Goal: Task Accomplishment & Management: Complete application form

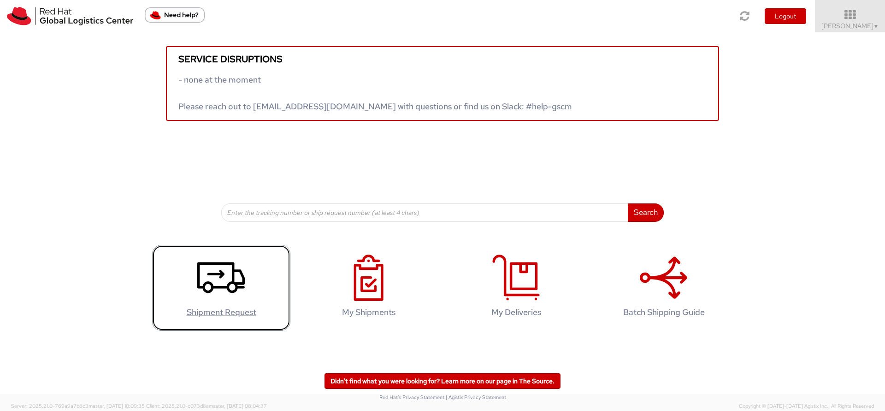
click at [218, 288] on icon at bounding box center [220, 277] width 47 height 46
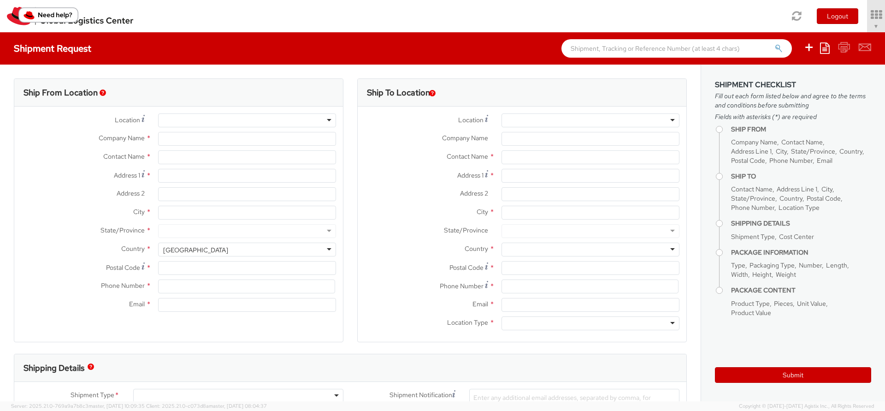
select select "809"
select select
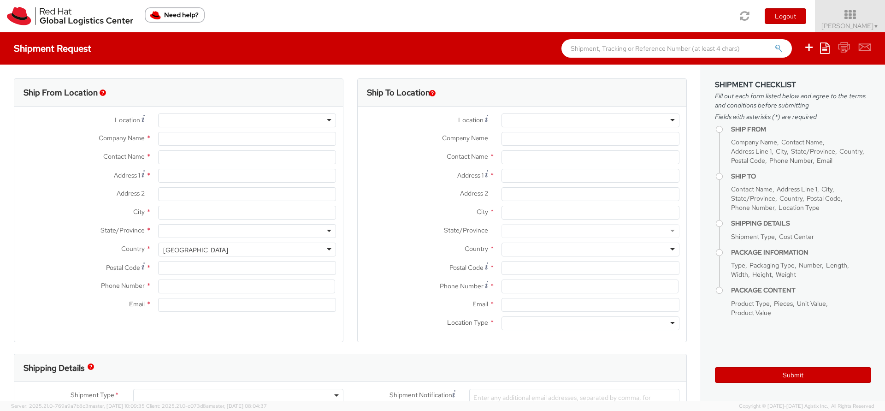
type input "Red Hat Limited"
type input "[PERSON_NAME]"
type input "6700 Cork Airport Business Park"
type input "Kinsale Rd"
type input "CORK"
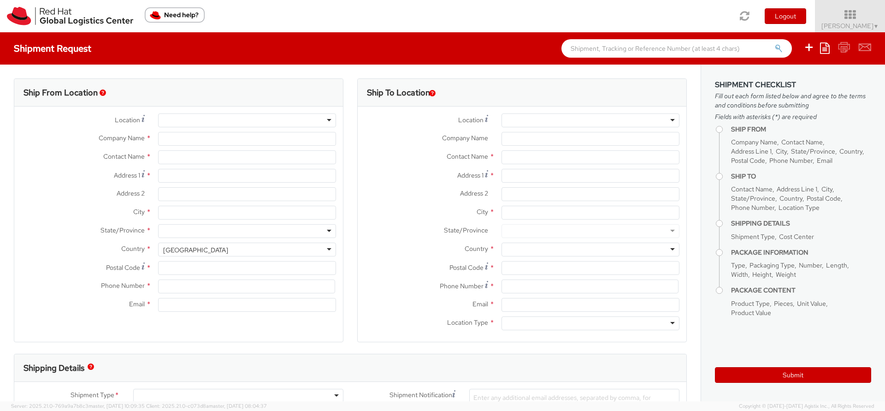
type input "T12 XR60"
type input "353 21 2303400"
type input "chorgan@redhat.com"
select select "CM"
select select "KGS"
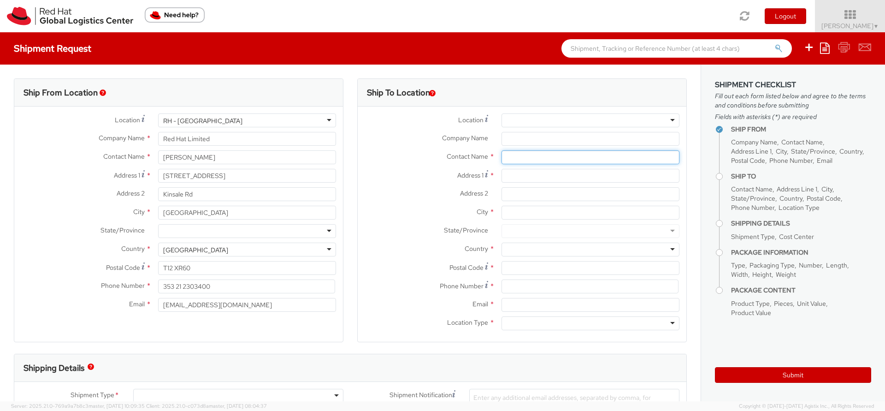
click at [525, 161] on input "text" at bounding box center [591, 157] width 178 height 14
paste input "SGP_Absence Investigation - 16009988"
drag, startPoint x: 652, startPoint y: 156, endPoint x: 444, endPoint y: 148, distance: 208.5
click at [444, 148] on div "Location * RH - Amsterdam - MSO RH - Amsterdam Data Center RH - Ashburn Data Ce…" at bounding box center [522, 223] width 329 height 221
click at [647, 158] on input "SGP_Absence Investigation - 16009988" at bounding box center [591, 157] width 178 height 14
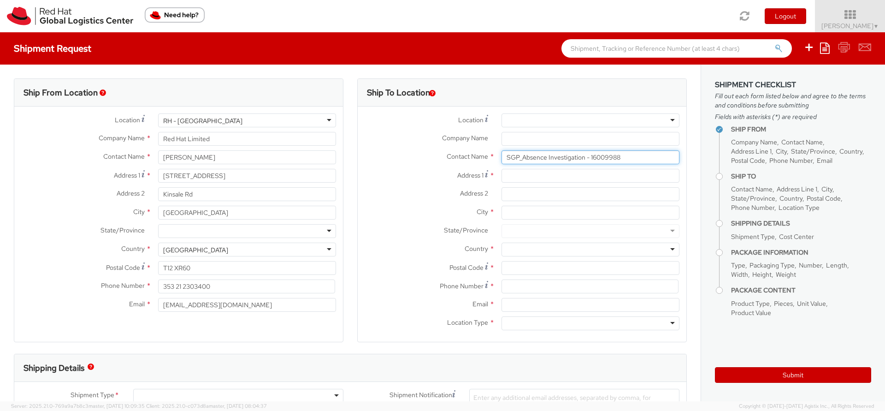
click at [647, 158] on input "SGP_Absence Investigation - 16009988" at bounding box center [591, 157] width 178 height 14
paste input "Regus Norra Bantorget"
type input "Regus Norra Bantorget"
click at [614, 140] on input "Company Name *" at bounding box center [591, 139] width 178 height 14
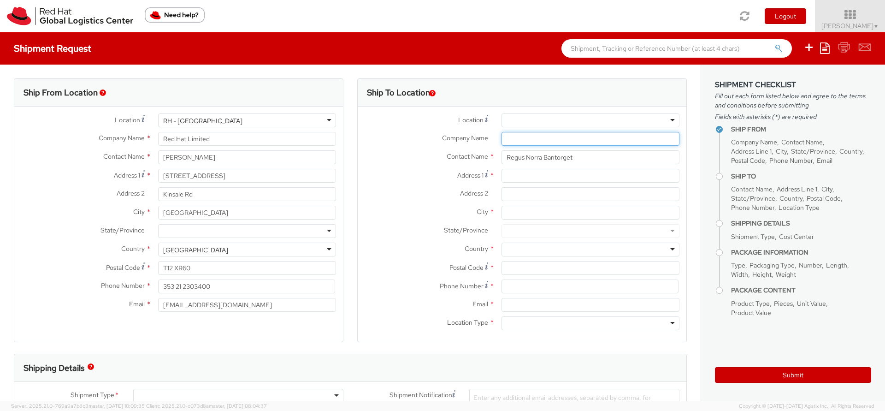
paste input "Fragomen [GEOGRAPHIC_DATA] AB"
type input "Fragomen [GEOGRAPHIC_DATA] AB"
click at [595, 174] on input "Address 1 *" at bounding box center [591, 176] width 178 height 14
paste input "Olof Palmesgata 29, 4th Floor"
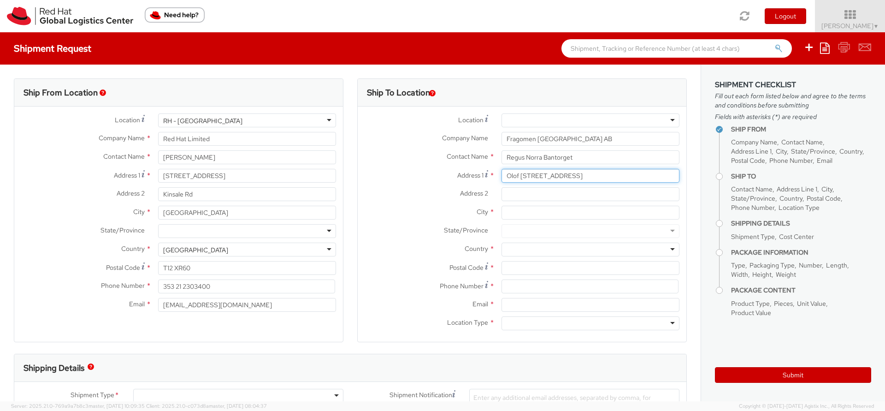
type input "Olof Palmesgata 29, 4th Floor"
click at [535, 195] on input "Address 2 *" at bounding box center [591, 194] width 178 height 14
paste input "Office 516"
type input "Office 516"
click at [543, 211] on input "City *" at bounding box center [591, 213] width 178 height 14
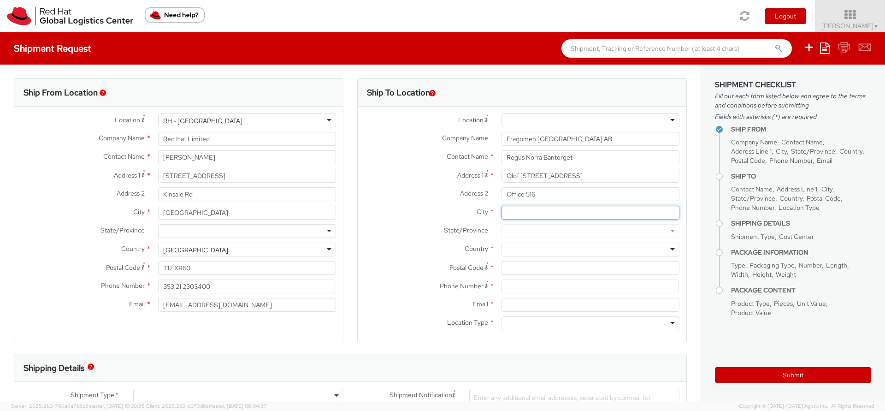
paste input "11122 Stockholm"
drag, startPoint x: 517, startPoint y: 213, endPoint x: 468, endPoint y: 217, distance: 49.1
click at [468, 217] on div "City * 11122 Stockholm" at bounding box center [522, 213] width 329 height 14
click at [509, 212] on input "11122 Stockholm" at bounding box center [591, 213] width 178 height 14
drag, startPoint x: 517, startPoint y: 212, endPoint x: 474, endPoint y: 213, distance: 42.9
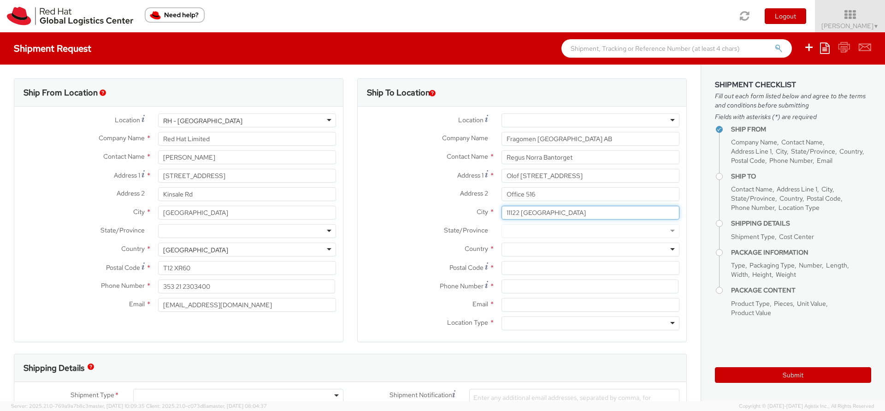
click at [474, 213] on div "City * 11122 Stockholm" at bounding box center [522, 213] width 329 height 14
type input "Stockholm"
click at [508, 249] on div at bounding box center [591, 250] width 178 height 14
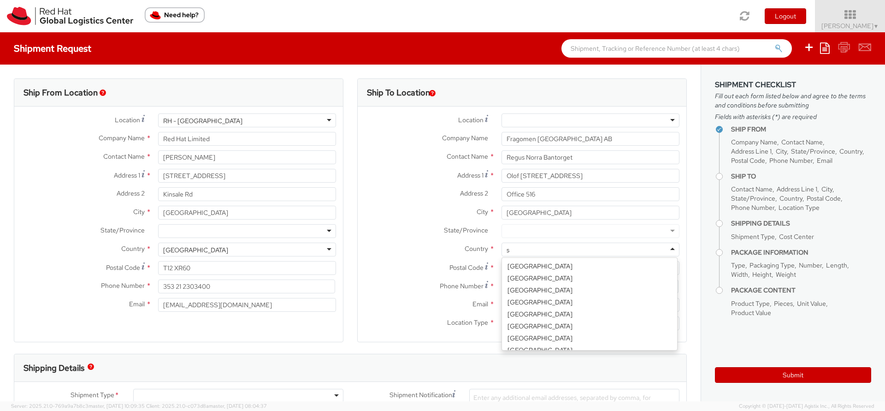
scroll to position [586, 0]
type input "sw"
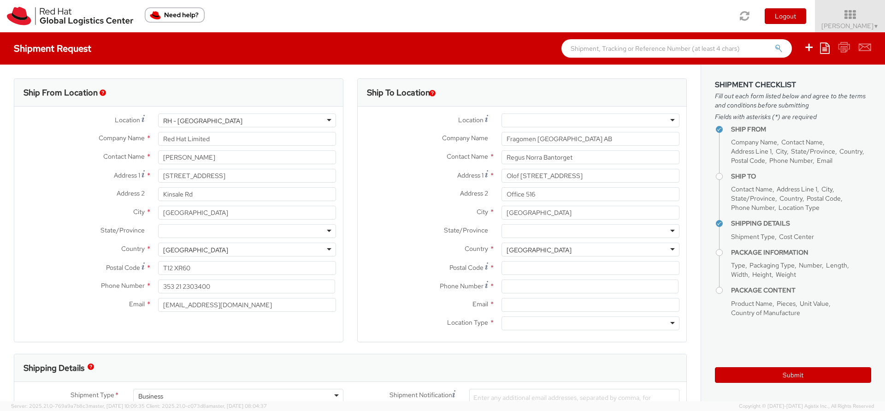
scroll to position [0, 0]
click at [519, 269] on input "Postal Code *" at bounding box center [591, 268] width 178 height 14
paste input "11122"
type input "11122"
click at [518, 285] on input at bounding box center [590, 286] width 177 height 14
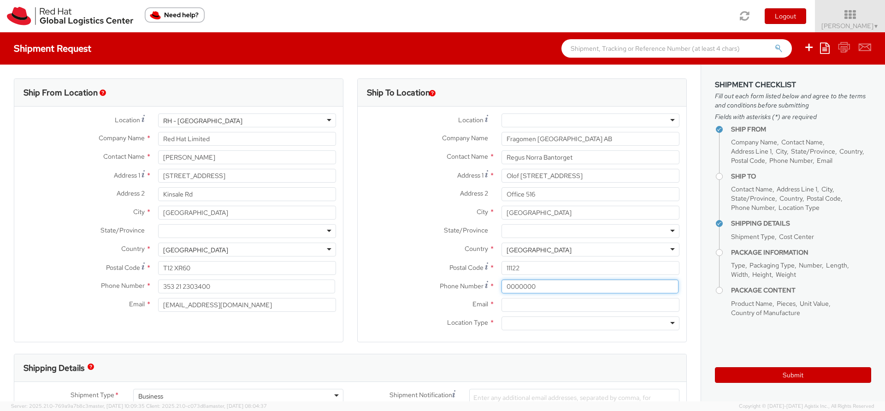
type input "0000000"
click at [517, 305] on input "Email *" at bounding box center [591, 305] width 178 height 14
paste input "aenglund@redhat.com"
type input "aenglund@redhat.com"
click at [521, 327] on div at bounding box center [591, 323] width 178 height 14
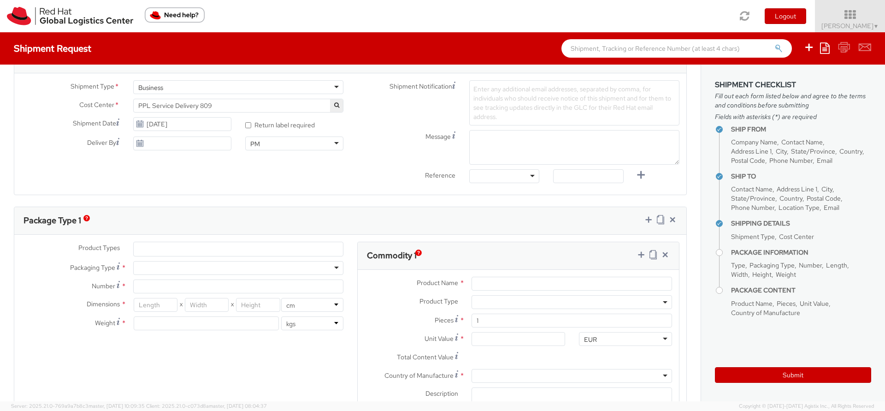
scroll to position [307, 0]
click at [220, 250] on ul at bounding box center [238, 250] width 209 height 14
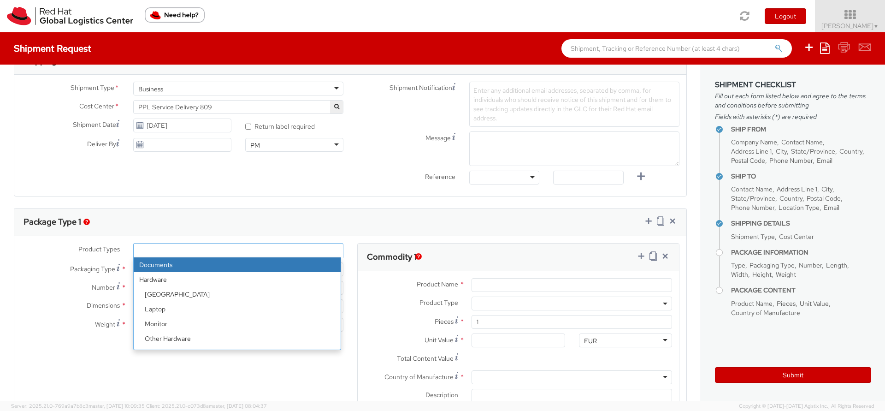
select select "DOCUMENT"
type input "Documents"
select select "DOCUMENT"
type input "1.00"
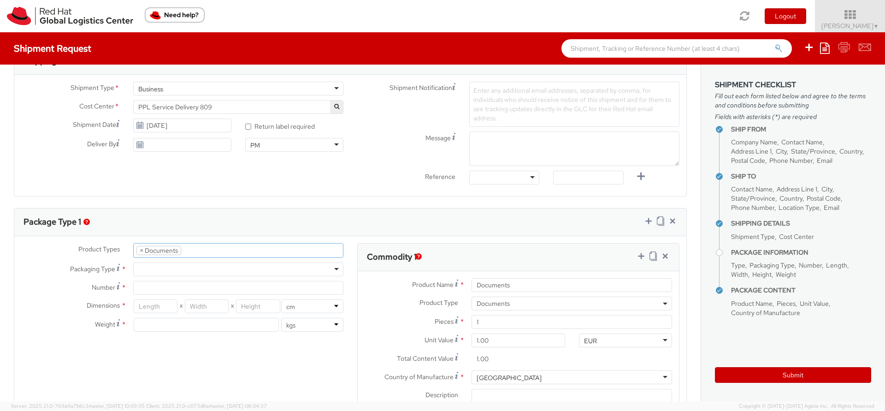
click at [220, 268] on div at bounding box center [238, 269] width 210 height 14
type input "1"
type input "24.13"
type input "31.75"
type input "0.64"
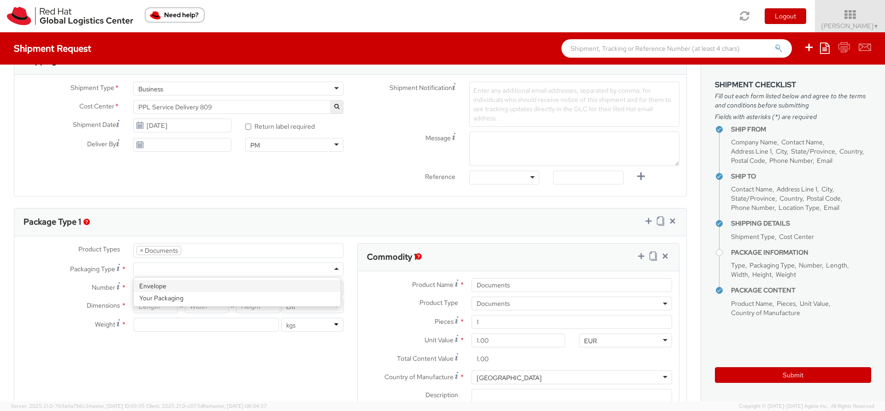
type input "0.5"
click at [223, 268] on div "Envelope" at bounding box center [238, 269] width 210 height 14
click at [222, 283] on div "Product Types * Documents Docking Station Laptop Monitor Other Hardware Server …" at bounding box center [182, 292] width 336 height 98
click at [761, 373] on button "Submit" at bounding box center [793, 375] width 156 height 16
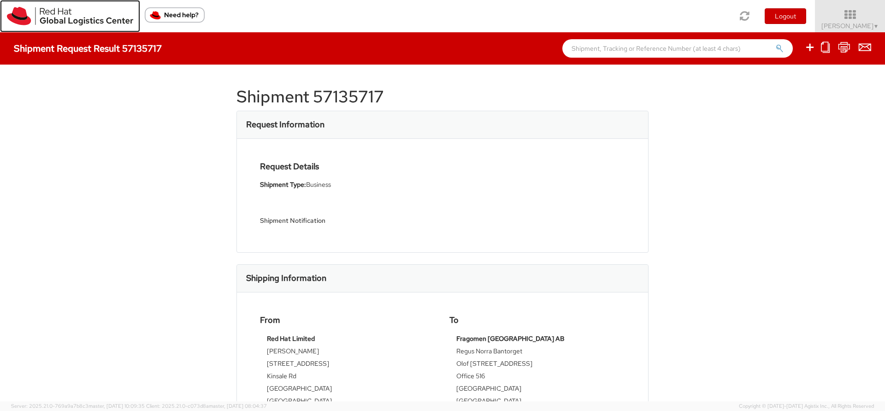
click at [51, 19] on img at bounding box center [70, 16] width 126 height 18
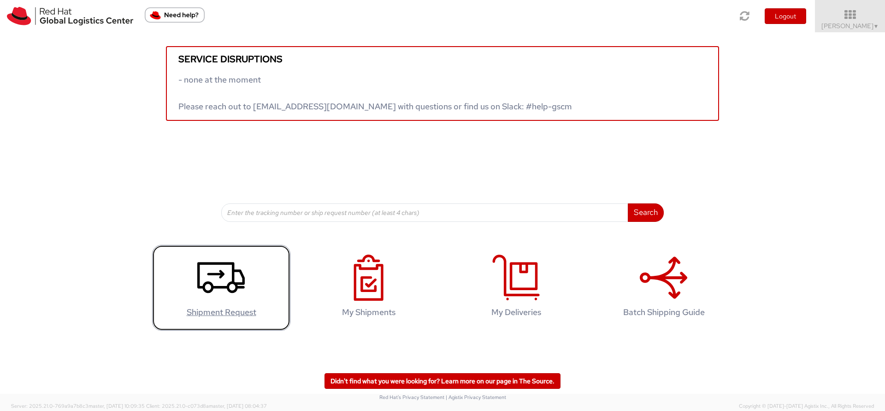
click at [224, 301] on agx-glyph at bounding box center [220, 298] width 47 height 8
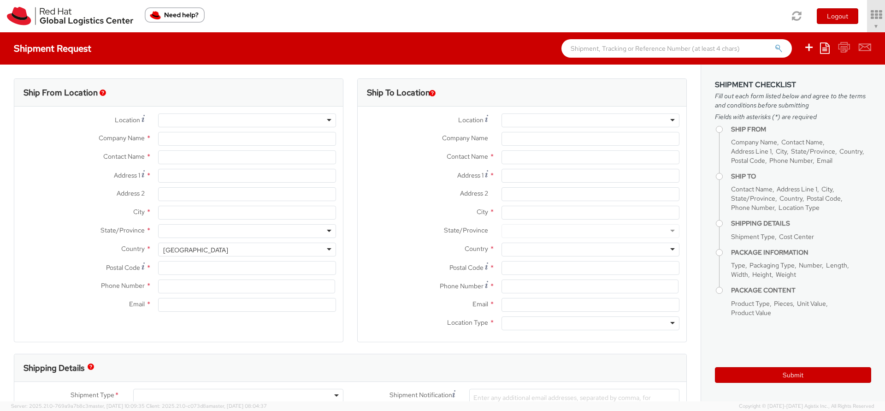
select select "809"
type input "Red Hat Limited"
type input "Charyl Horgan"
type input "6700 Cork Airport Business Park"
type input "Kinsale Rd"
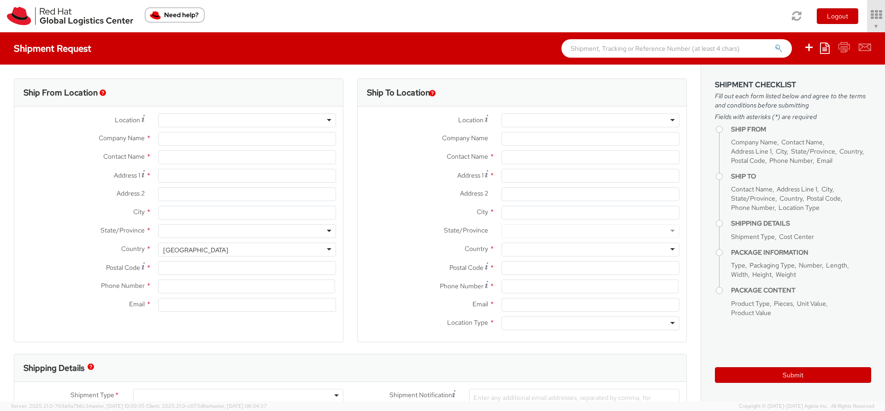
type input "CORK"
type input "T12 XR60"
type input "353 21 2303400"
type input "chorgan@redhat.com"
select select "CM"
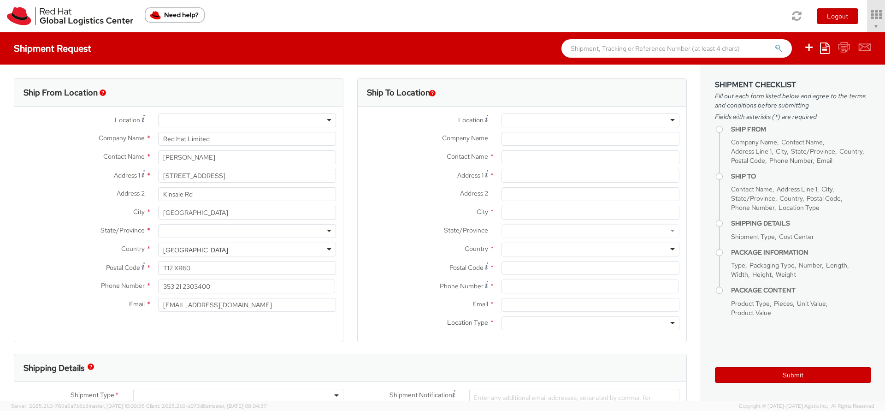
select select "KGS"
select select
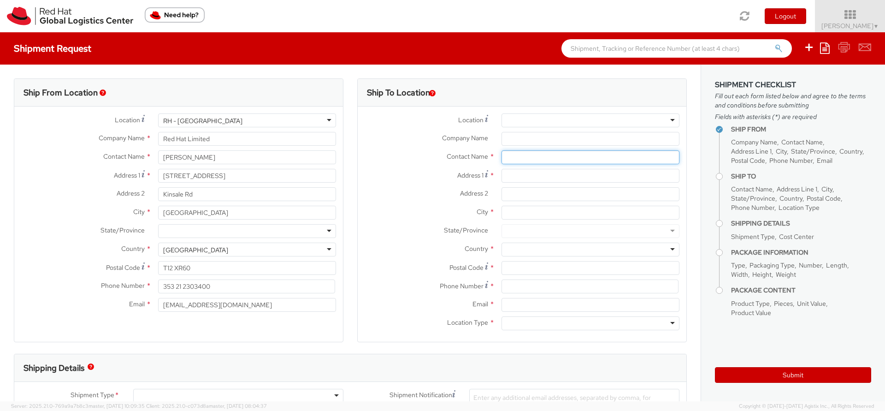
click at [540, 158] on input "text" at bounding box center [591, 157] width 178 height 14
paste input "[PERSON_NAME]"
type input "[PERSON_NAME]"
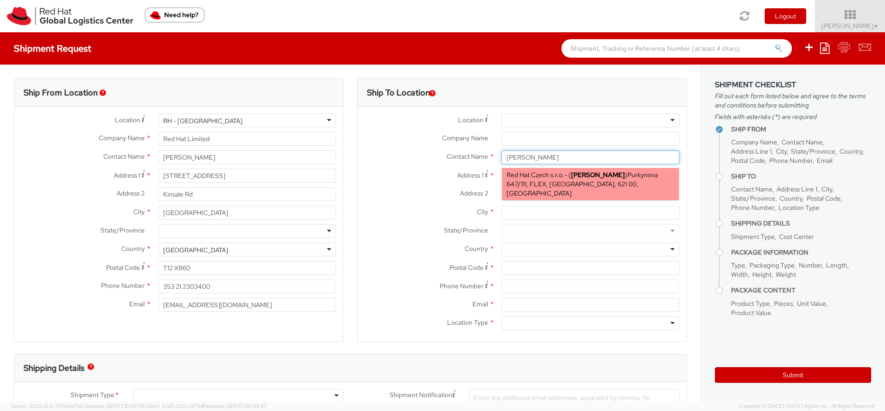
click at [543, 177] on span "Red Hat Czech s.r.o." at bounding box center [536, 175] width 58 height 8
type input "Red Hat Czech s.r.o."
type input "Purkynova 647/111"
type input "BRNO"
type input "621 00"
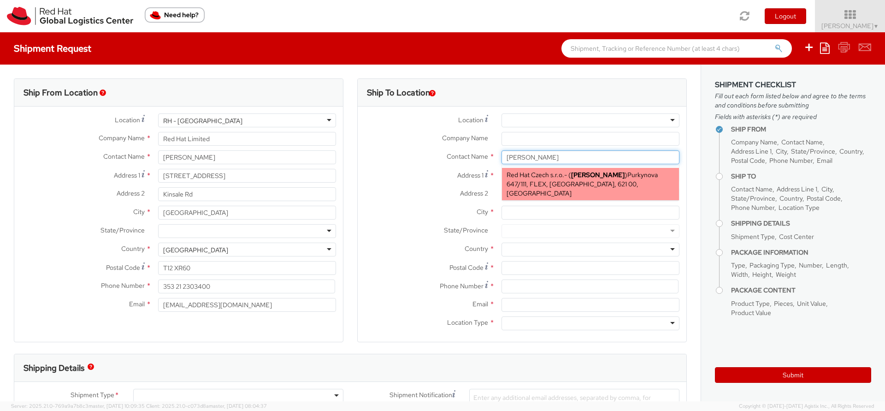
type input "kpliskov@redhat.com"
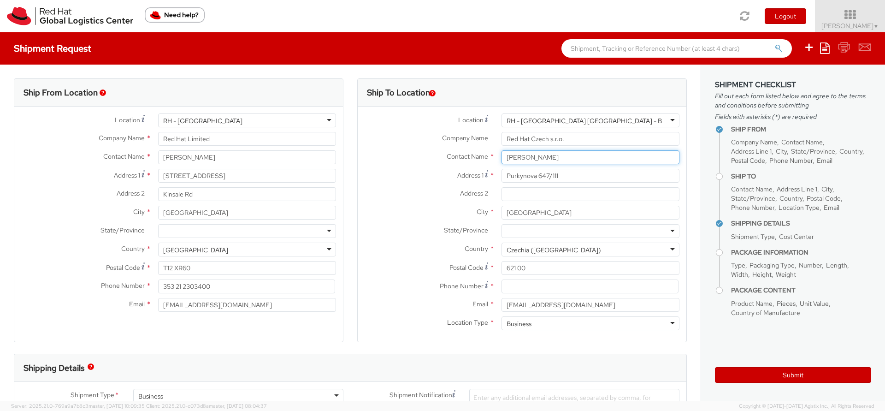
type input "[PERSON_NAME]"
click at [510, 288] on input at bounding box center [590, 286] width 177 height 14
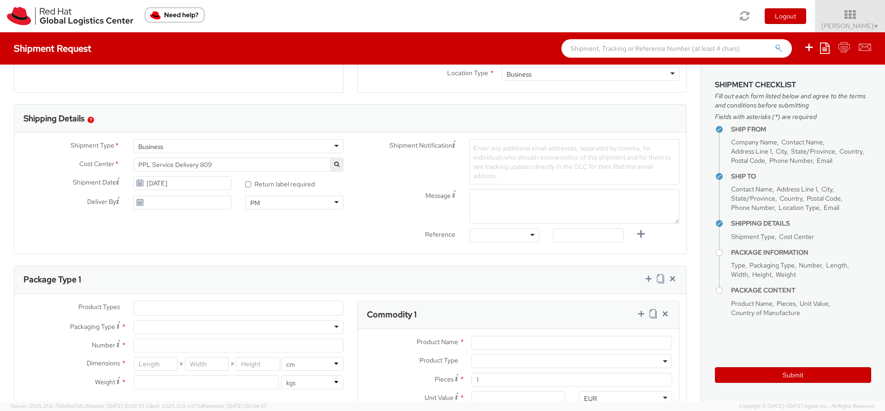
scroll to position [273, 0]
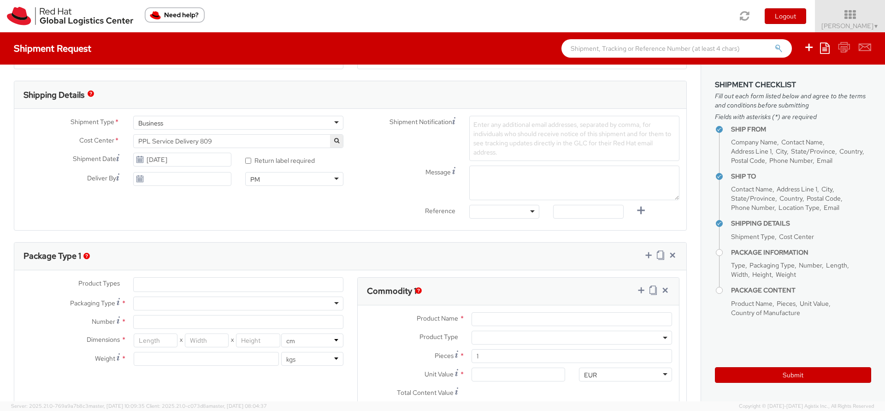
type input "0000000"
click at [228, 284] on ul at bounding box center [238, 285] width 209 height 14
click at [228, 288] on ul at bounding box center [238, 285] width 209 height 14
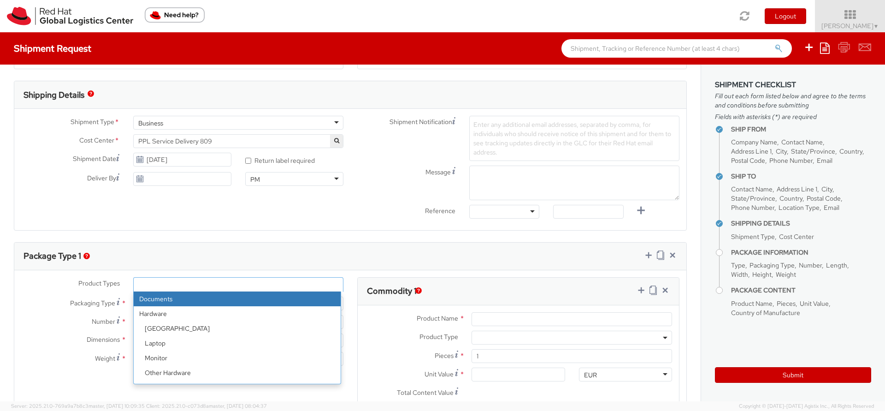
select select "DOCUMENT"
type input "Documents"
select select "DOCUMENT"
type input "1.00"
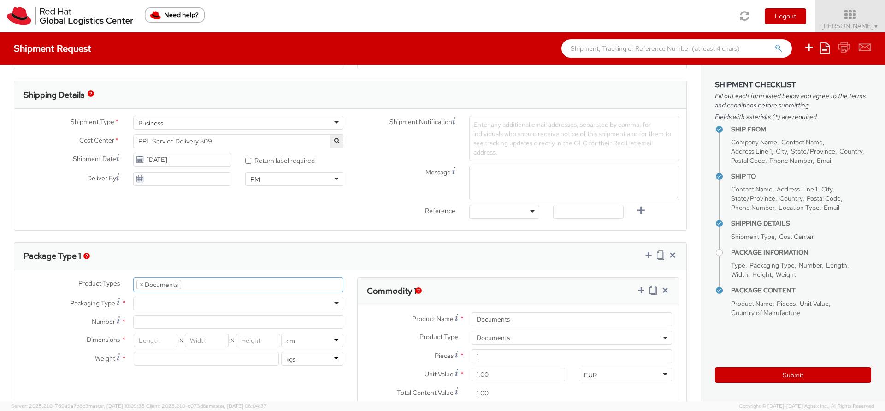
click at [229, 304] on div at bounding box center [238, 303] width 210 height 14
type input "1"
type input "24.13"
type input "31.75"
type input "0.64"
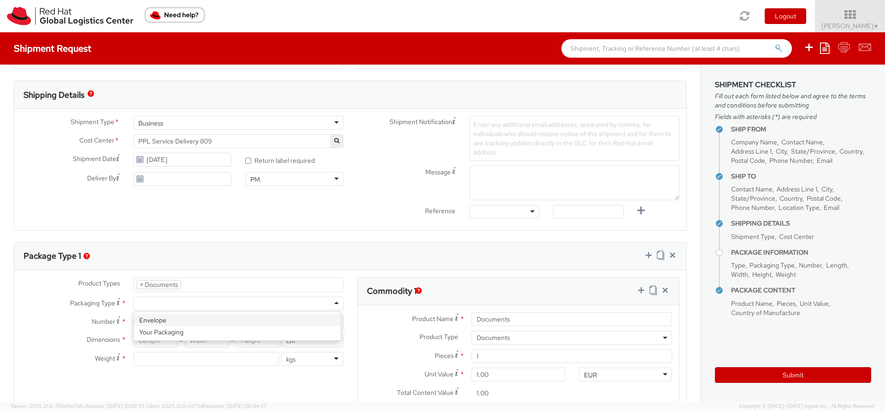
type input "0.5"
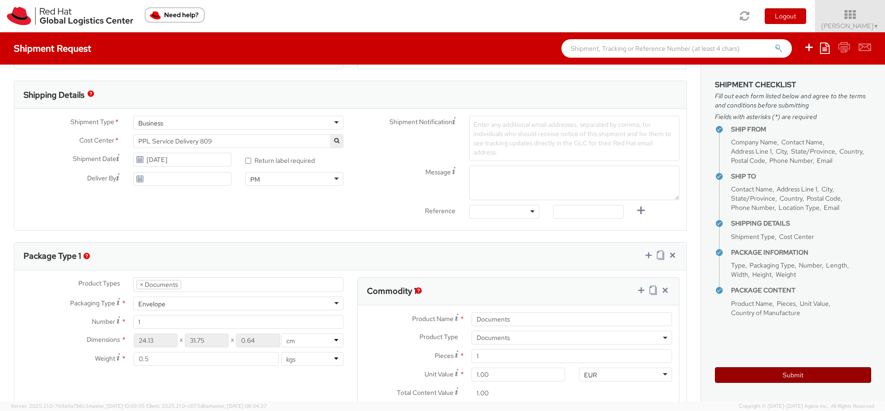
click at [781, 374] on button "Submit" at bounding box center [793, 375] width 156 height 16
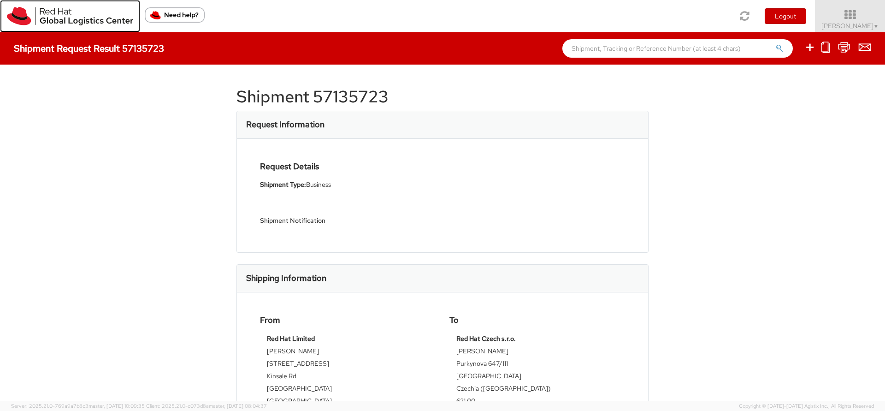
click at [61, 21] on img at bounding box center [70, 16] width 126 height 18
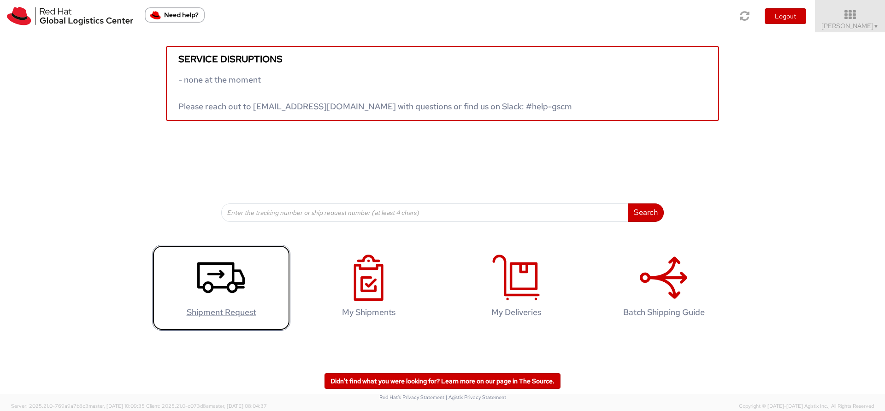
click at [217, 290] on icon at bounding box center [220, 277] width 47 height 46
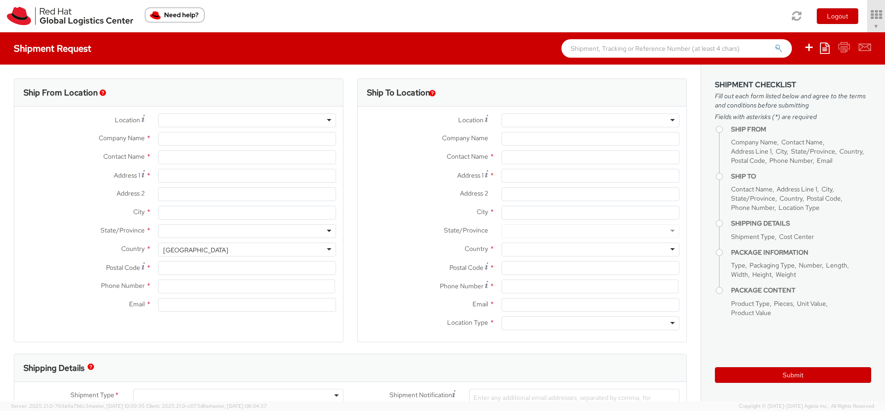
select select "809"
type input "Red Hat Limited"
type input "Charyl Horgan"
type input "6700 Cork Airport Business Park"
type input "Kinsale Rd"
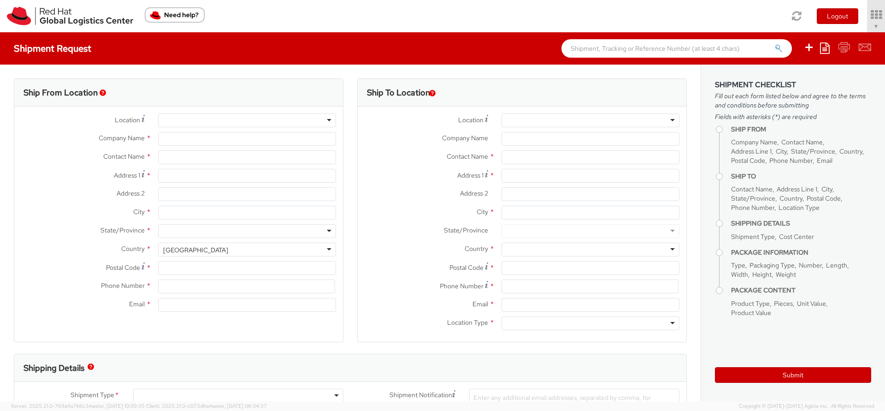
type input "CORK"
type input "T12 XR60"
type input "353 21 2303400"
type input "chorgan@redhat.com"
select select "CM"
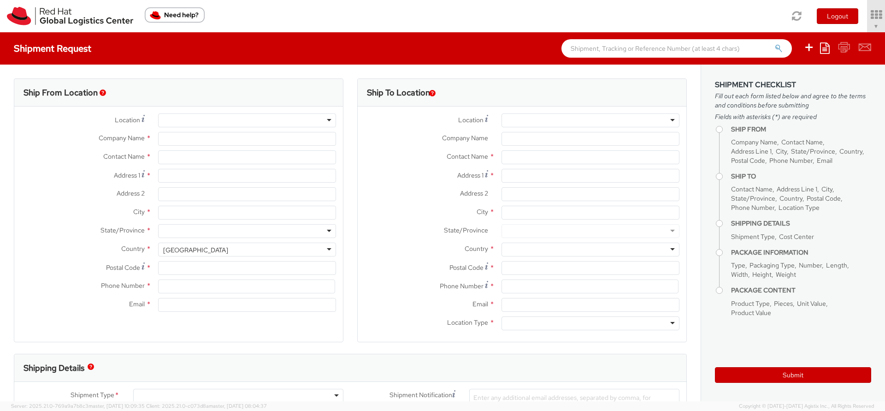
select select "KGS"
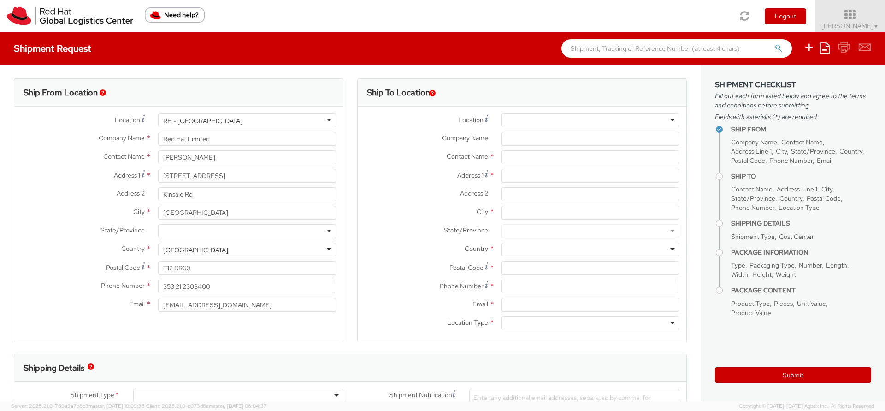
select select
click at [574, 161] on input "text" at bounding box center [591, 157] width 178 height 14
type input "[PERSON_NAME]"
click at [535, 139] on input "Company Name *" at bounding box center [591, 139] width 178 height 14
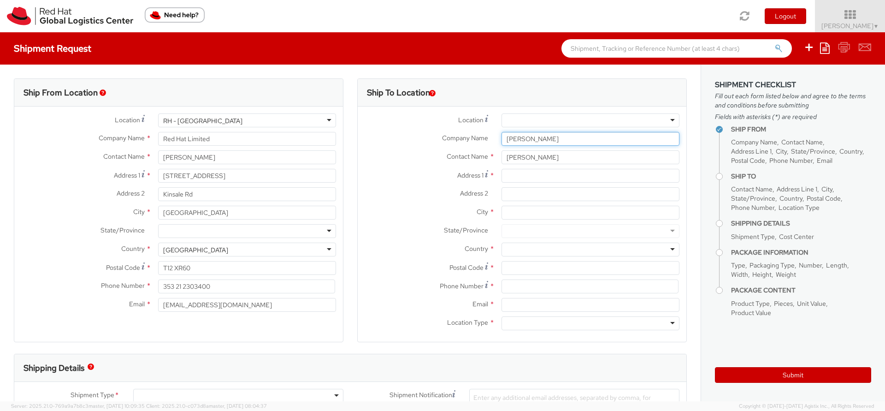
type input "Earnest"
click at [520, 177] on input "Address 1 *" at bounding box center [591, 176] width 178 height 14
paste input "27/F One Taikoo Place"
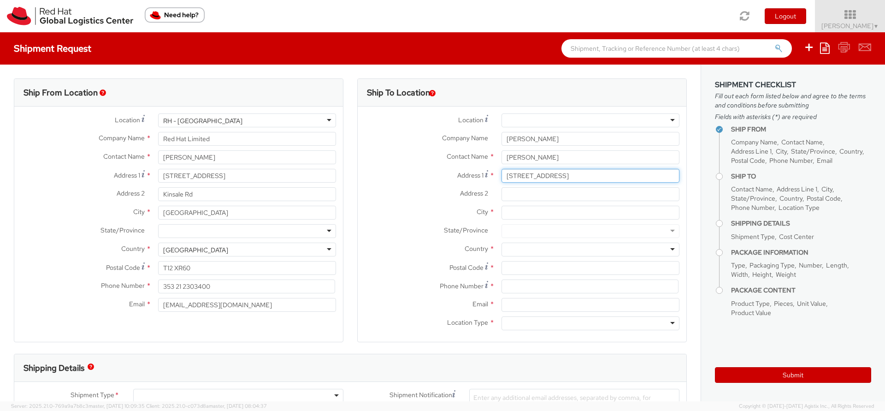
type input "27/F One Taikoo Place"
click at [562, 138] on input "Earnest" at bounding box center [591, 139] width 178 height 14
paste input "ernst & young tax services limited"
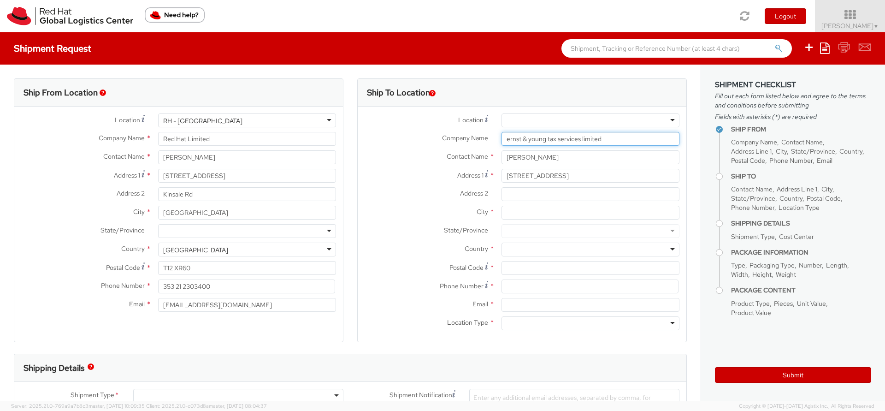
click at [508, 137] on input "ernst & young tax services limited" at bounding box center [591, 139] width 178 height 14
click at [503, 139] on input "ernst & young tax services limited" at bounding box center [591, 139] width 178 height 14
click at [529, 139] on input "Earnst & young tax services limited" at bounding box center [591, 139] width 178 height 14
drag, startPoint x: 545, startPoint y: 156, endPoint x: 513, endPoint y: 140, distance: 35.7
click at [513, 140] on div "Location * RH - Amsterdam - MSO RH - Amsterdam Data Center RH - Ashburn Data Ce…" at bounding box center [522, 223] width 329 height 221
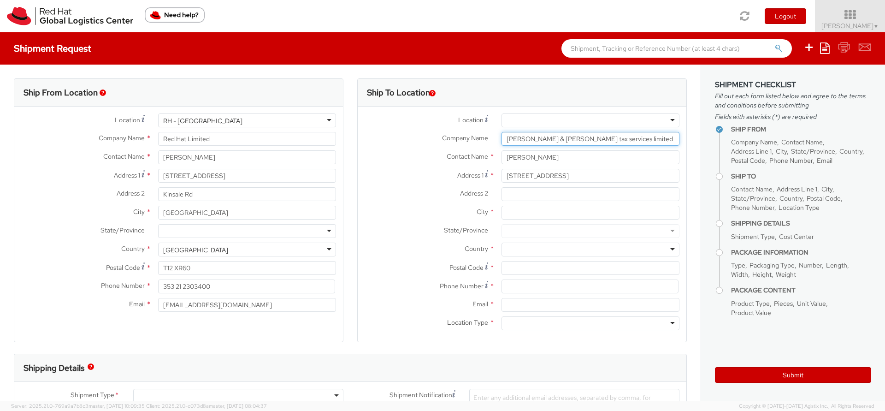
click at [513, 140] on input "Earnst & Young tax services limited" at bounding box center [591, 139] width 178 height 14
click at [509, 136] on input "Earnst & Young tax services limited" at bounding box center [591, 139] width 178 height 14
drag, startPoint x: 509, startPoint y: 136, endPoint x: 503, endPoint y: 139, distance: 6.6
click at [503, 139] on input "Earnst & Young tax services limited" at bounding box center [591, 139] width 178 height 14
click at [506, 140] on input "Earnst & Young tax services limited" at bounding box center [591, 139] width 178 height 14
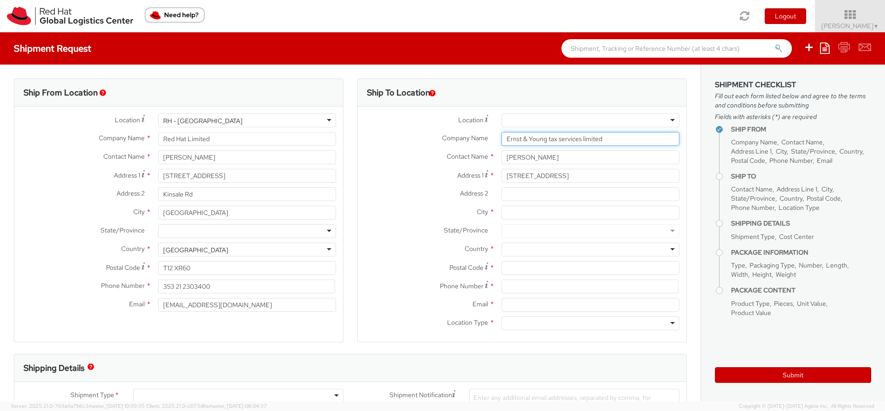
type input "Ernst & Young tax services limited"
click at [513, 195] on input "Address 2 *" at bounding box center [591, 194] width 178 height 14
paste input "979 King’s Road"
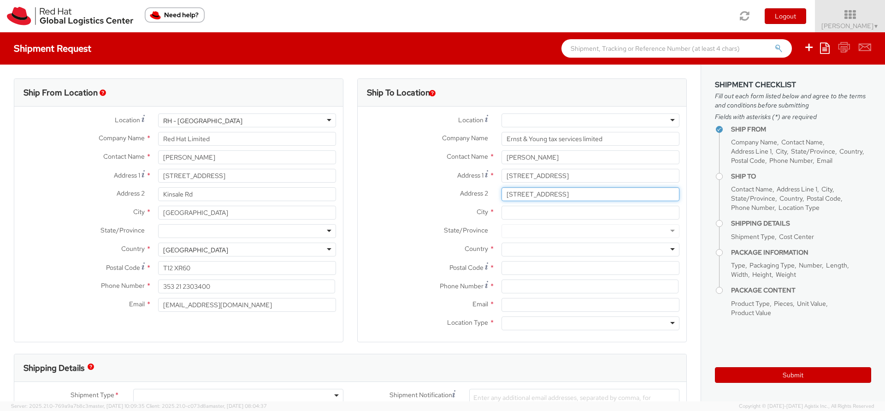
type input "979 King’s Road"
click at [536, 210] on input "City *" at bounding box center [591, 213] width 178 height 14
paste input "Quarry Bay"
type input "Quarry Bay"
click at [531, 248] on div at bounding box center [591, 250] width 178 height 14
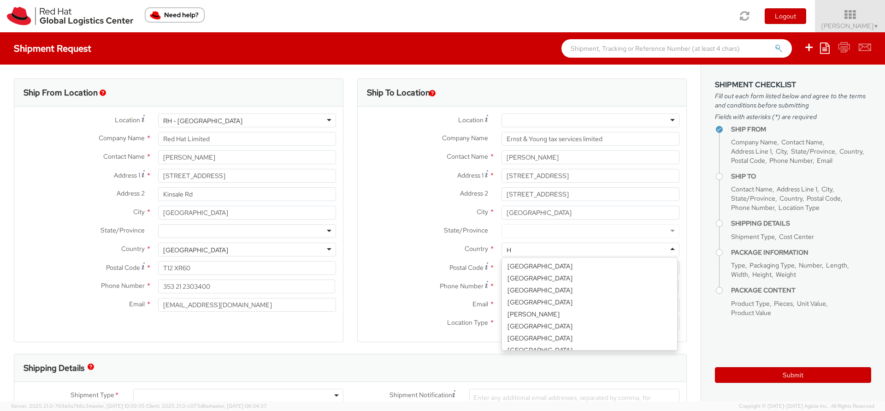
scroll to position [142, 0]
type input "Ho"
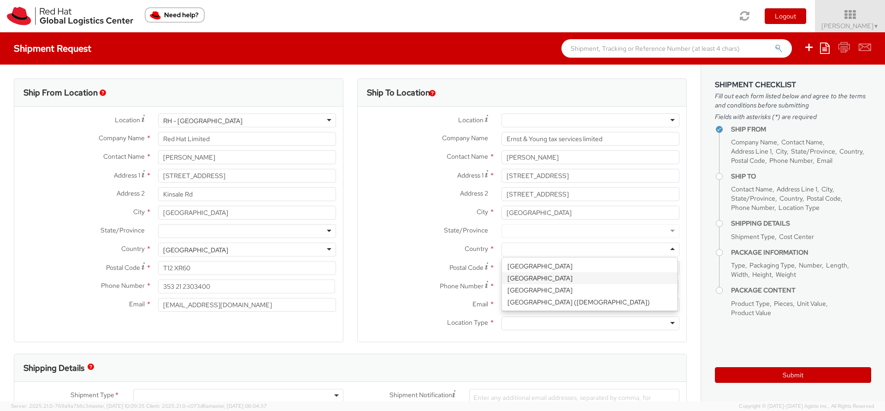
scroll to position [0, 0]
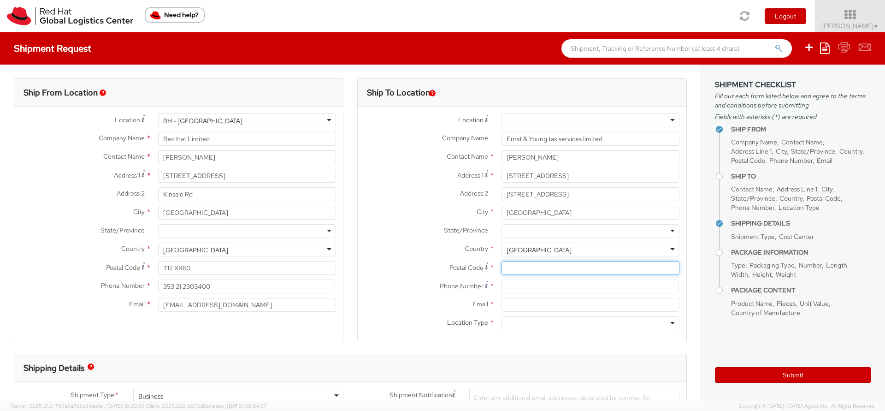
click at [521, 269] on input "Postal Code *" at bounding box center [591, 268] width 178 height 14
type input "000000"
click at [517, 291] on input at bounding box center [590, 286] width 177 height 14
type input "0"
type input "+85226293462"
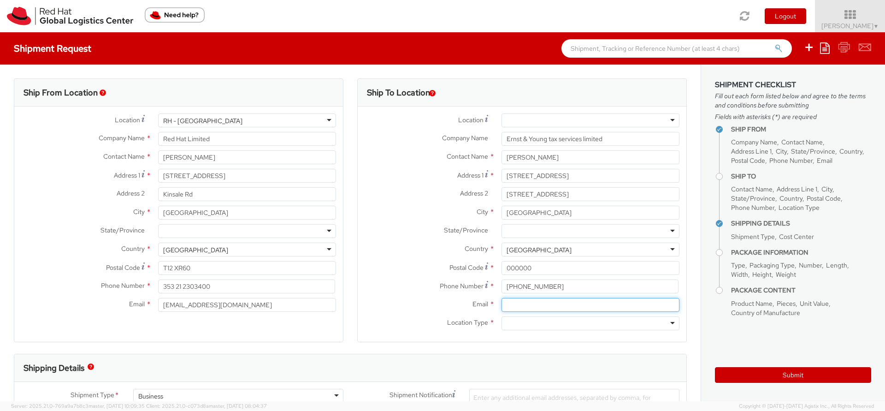
click at [520, 306] on input "Email *" at bounding box center [591, 305] width 178 height 14
type input "xxxxxxx"
click at [519, 330] on div "Location Type * Business Residential" at bounding box center [522, 325] width 329 height 18
click at [519, 325] on div at bounding box center [591, 323] width 178 height 14
drag, startPoint x: 544, startPoint y: 307, endPoint x: 459, endPoint y: 303, distance: 84.9
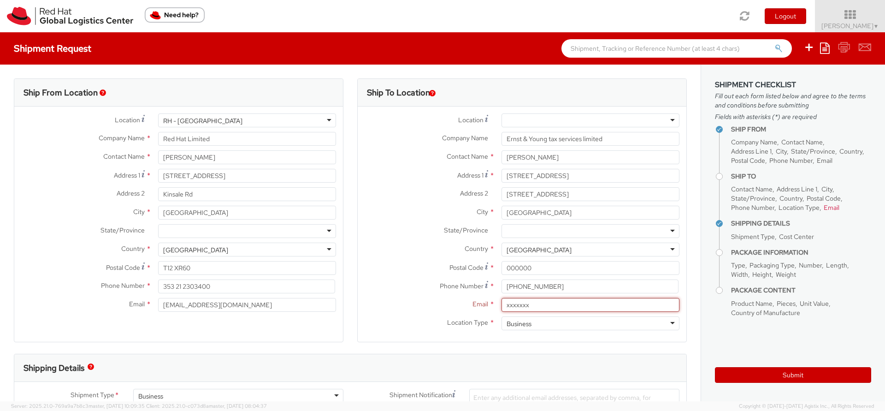
click at [458, 303] on div "Email * xxxxxxx" at bounding box center [522, 305] width 329 height 14
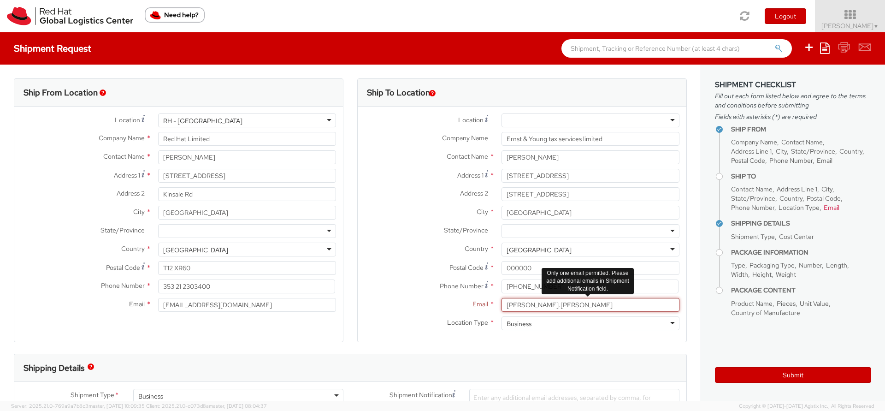
paste input "@hk.ey.com"
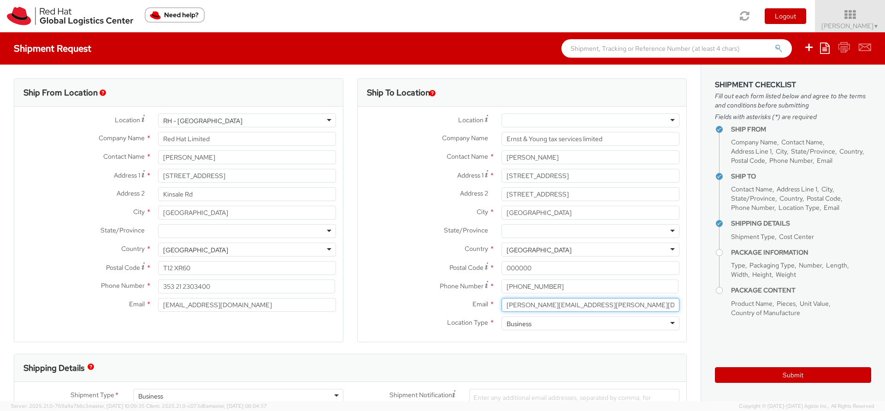
type input "derek.leung@hk.ey.com"
click at [443, 290] on span "Phone Number" at bounding box center [462, 286] width 44 height 8
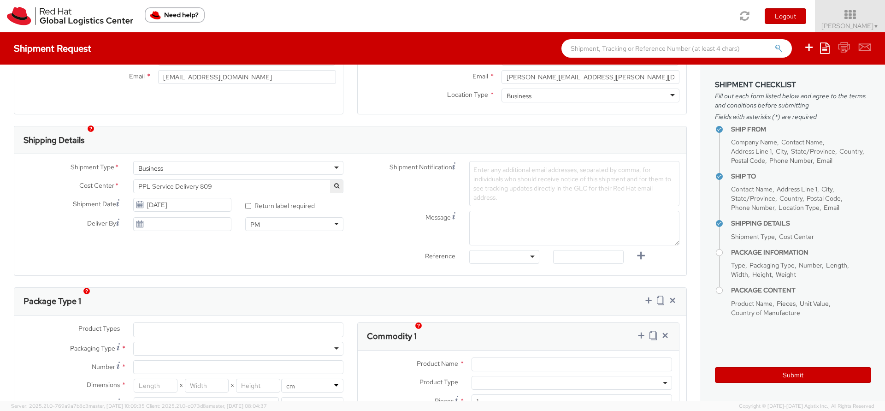
scroll to position [239, 0]
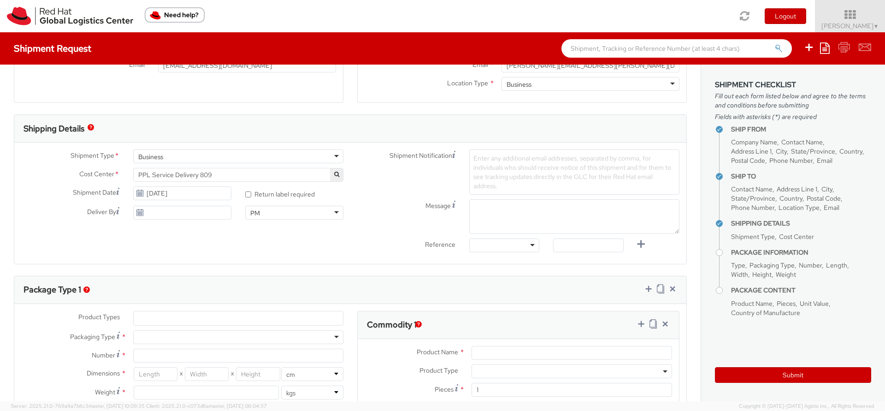
click at [198, 320] on ul at bounding box center [238, 318] width 209 height 14
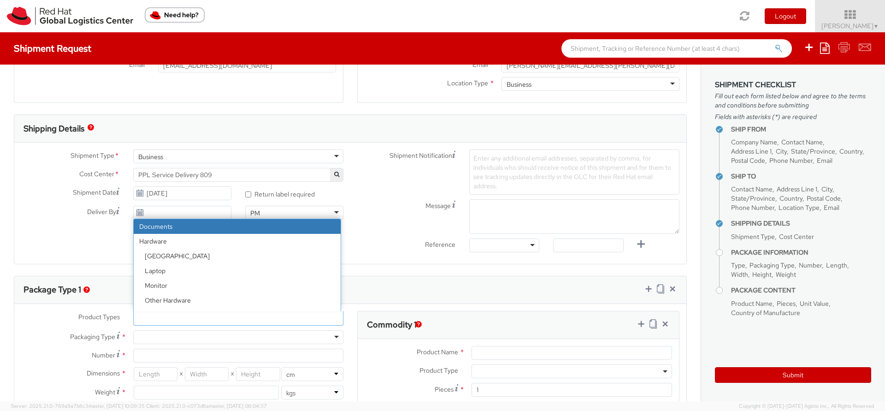
select select "DOCUMENT"
type input "Documents"
select select "DOCUMENT"
type input "1.00"
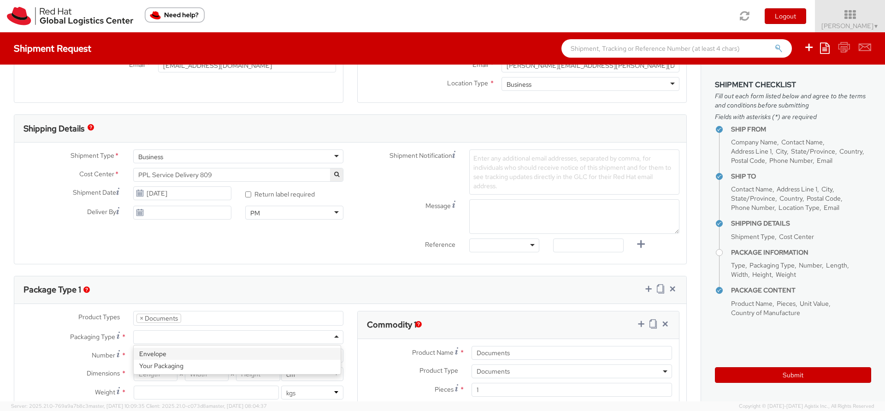
click at [187, 335] on div at bounding box center [238, 337] width 210 height 14
type input "1"
type input "24.13"
type input "31.75"
type input "0.64"
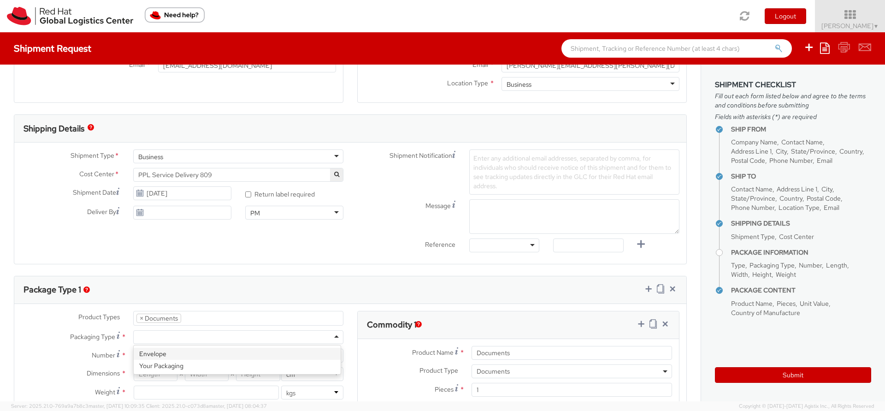
type input "0.5"
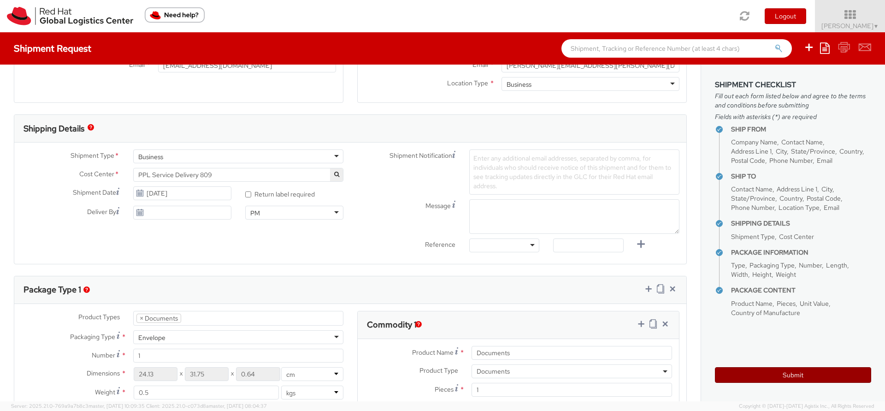
click at [810, 377] on button "Submit" at bounding box center [793, 375] width 156 height 16
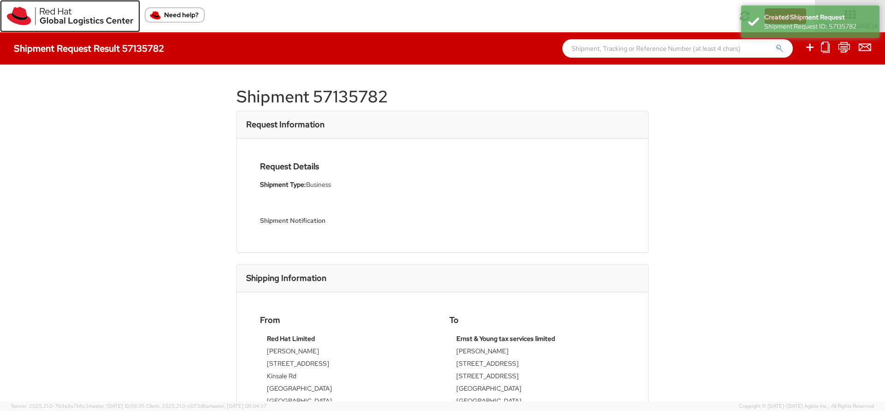
click at [58, 10] on img at bounding box center [70, 16] width 126 height 18
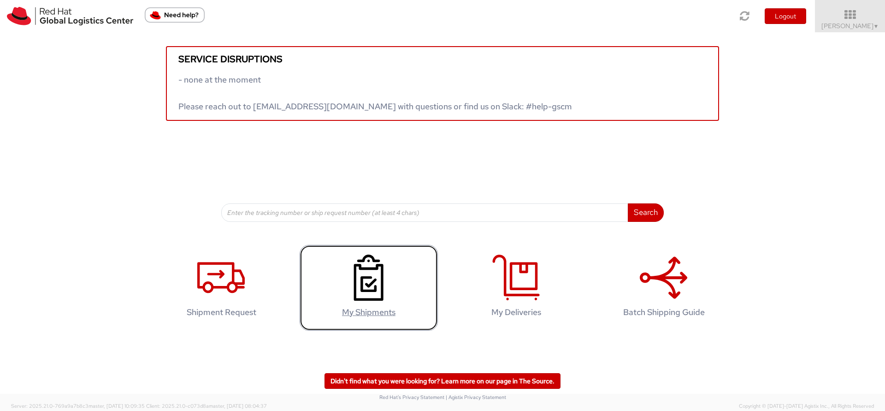
click at [370, 290] on icon at bounding box center [368, 277] width 47 height 46
